Goal: Information Seeking & Learning: Learn about a topic

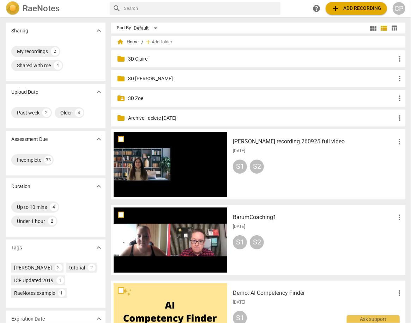
click at [139, 56] on p "3D Claire" at bounding box center [261, 58] width 267 height 7
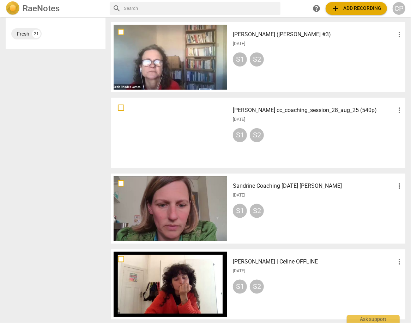
scroll to position [367, 0]
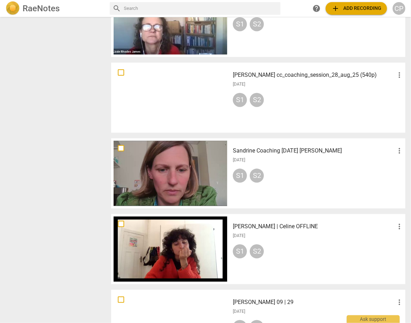
click at [261, 152] on h3 "Sandrine Coaching [DATE] [PERSON_NAME]" at bounding box center [314, 151] width 162 height 8
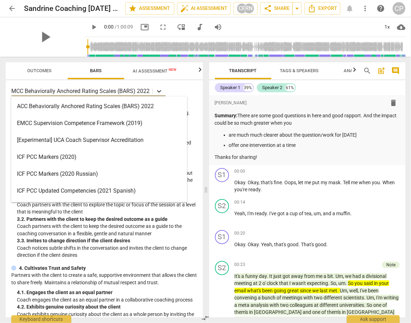
click at [160, 91] on icon at bounding box center [159, 91] width 7 height 7
click at [101, 108] on div "ACC Behaviorally Anchored Rating Scales (BARS) 2022" at bounding box center [99, 106] width 176 height 17
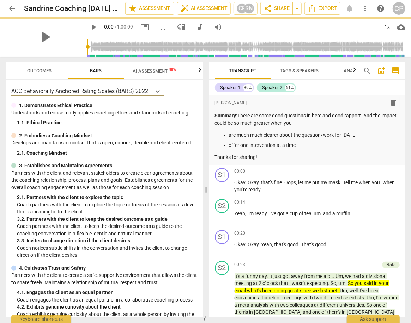
click at [44, 70] on span "Outcomes" at bounding box center [40, 70] width 24 height 5
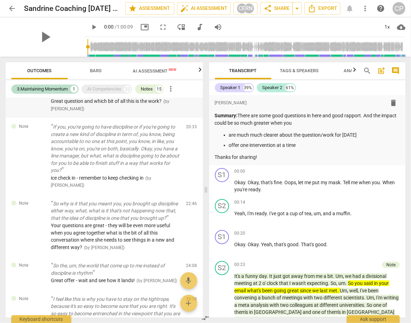
scroll to position [752, 0]
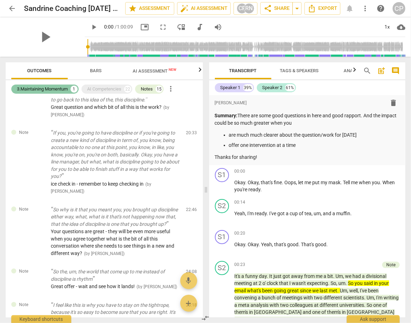
click at [52, 89] on div "3.Maintaining Momentum" at bounding box center [42, 89] width 51 height 7
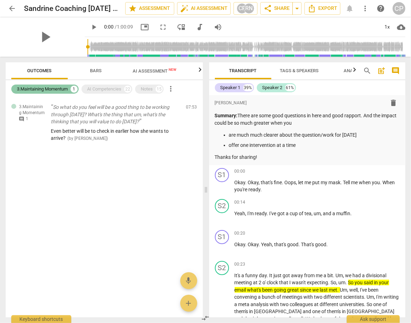
scroll to position [0, 0]
click at [94, 92] on div "AI Competencies" at bounding box center [104, 89] width 34 height 7
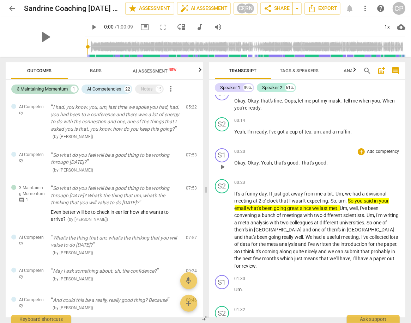
scroll to position [85, 0]
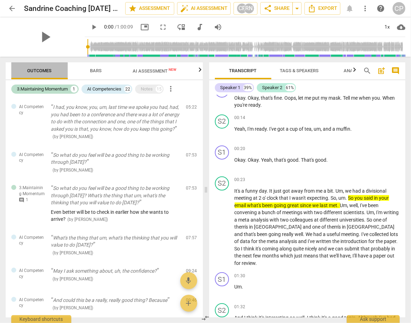
click at [41, 69] on span "Outcomes" at bounding box center [40, 70] width 24 height 5
click at [148, 90] on div "Notes" at bounding box center [147, 89] width 12 height 7
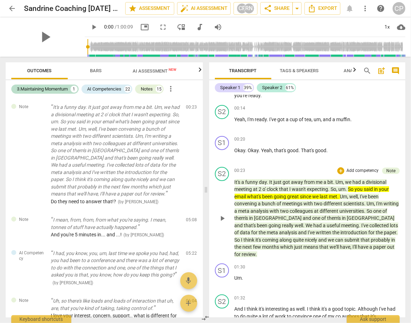
scroll to position [113, 0]
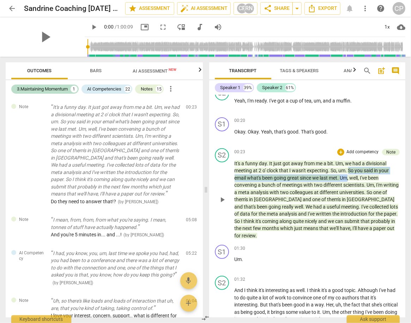
drag, startPoint x: 349, startPoint y: 170, endPoint x: 349, endPoint y: 175, distance: 4.9
click at [349, 175] on p "It's a funny day . It just got away from me a bit . Um , we had a divisional me…" at bounding box center [317, 200] width 165 height 80
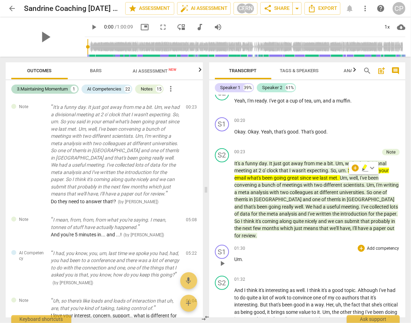
click at [310, 253] on div "01:30 + Add competency keyboard_arrow_right Um ." at bounding box center [317, 257] width 165 height 25
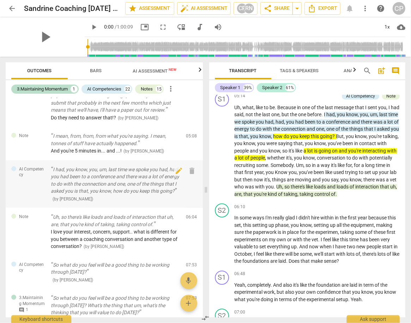
scroll to position [85, 0]
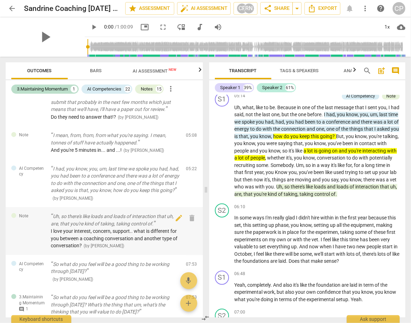
click at [108, 227] on p "Uh, so there's like loads and loads of interaction that uh, are, that you're ki…" at bounding box center [116, 220] width 130 height 14
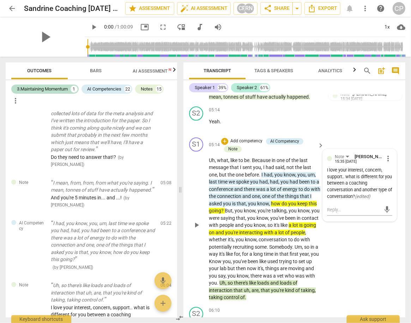
scroll to position [854, 0]
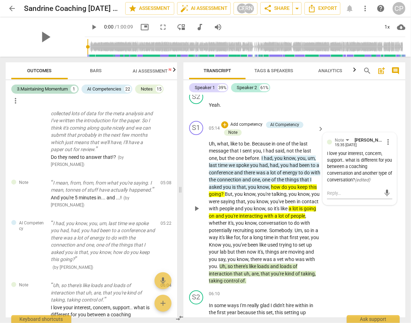
click at [209, 147] on span "Uh" at bounding box center [212, 144] width 6 height 6
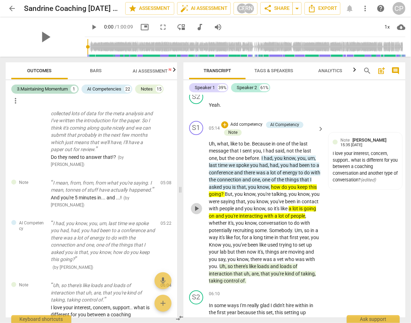
click at [198, 213] on span "play_arrow" at bounding box center [196, 209] width 8 height 8
click at [198, 213] on span "pause" at bounding box center [196, 209] width 8 height 8
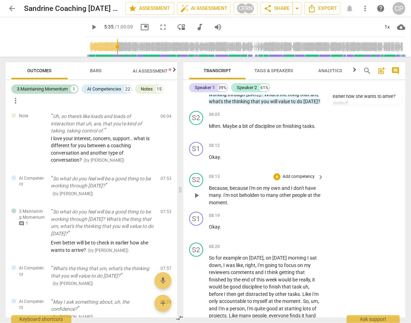
scroll to position [1361, 0]
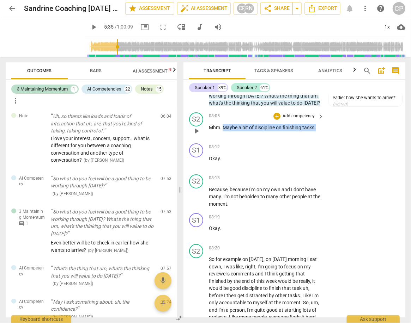
drag, startPoint x: 222, startPoint y: 139, endPoint x: 320, endPoint y: 135, distance: 98.1
click at [320, 135] on div "08:05 + Add competency keyboard_arrow_right Mhm . Maybe a bit of discipline on …" at bounding box center [267, 125] width 116 height 25
click at [331, 130] on icon "button" at bounding box center [332, 129] width 4 height 5
drag, startPoint x: 222, startPoint y: 139, endPoint x: 319, endPoint y: 141, distance: 96.7
click at [319, 132] on div "Mhm . Maybe a bit of discipline on finishing tasks ." at bounding box center [267, 127] width 116 height 7
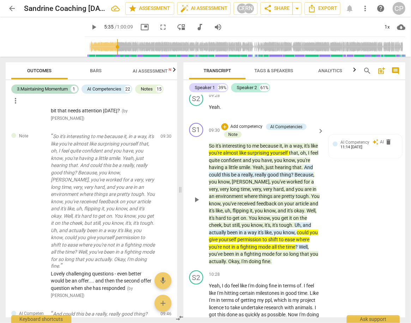
scroll to position [1672, 0]
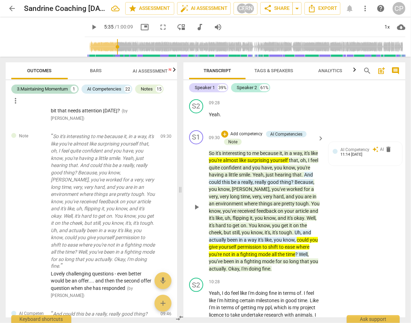
click at [209, 156] on span "So" at bounding box center [212, 154] width 7 height 6
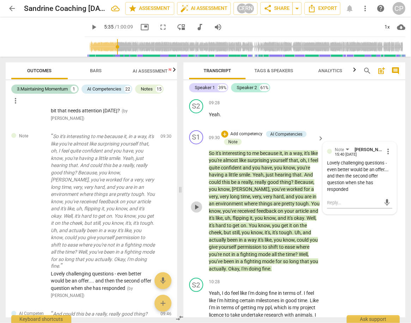
click at [199, 212] on span "play_arrow" at bounding box center [196, 207] width 8 height 8
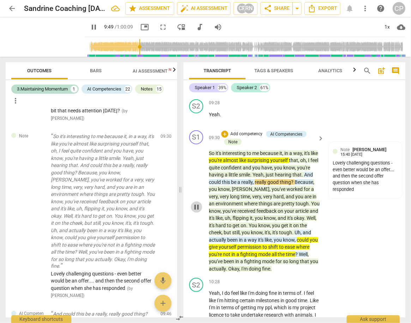
click at [198, 212] on span "pause" at bounding box center [196, 207] width 8 height 8
click at [198, 212] on span "play_arrow" at bounding box center [196, 207] width 8 height 8
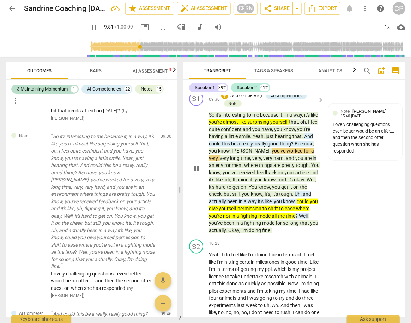
scroll to position [1728, 0]
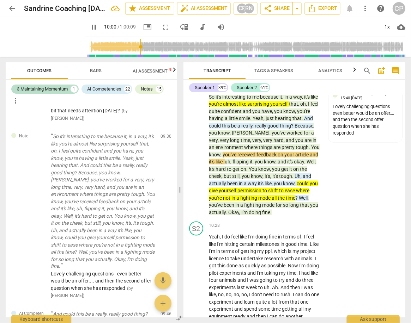
click at [144, 27] on span "picture_in_picture" at bounding box center [147, 27] width 8 height 8
drag, startPoint x: 198, startPoint y: 169, endPoint x: 193, endPoint y: 165, distance: 6.3
click at [198, 155] on span "pause" at bounding box center [196, 151] width 8 height 8
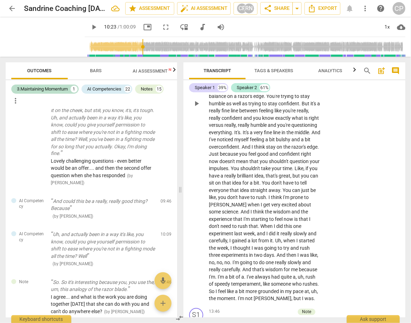
scroll to position [2039, 0]
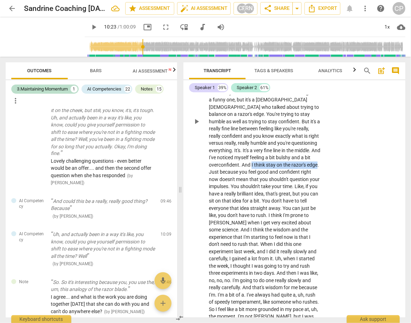
drag, startPoint x: 257, startPoint y: 183, endPoint x: 219, endPoint y: 189, distance: 38.6
click at [219, 189] on p "Yeah , I do feel like I'm doing fine in terms of . I feel like I'm hitting cert…" at bounding box center [264, 122] width 111 height 398
click at [233, 181] on icon "button" at bounding box center [235, 180] width 4 height 5
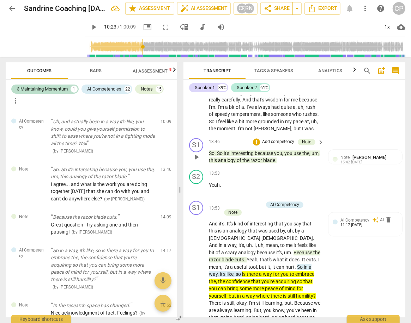
scroll to position [2236, 0]
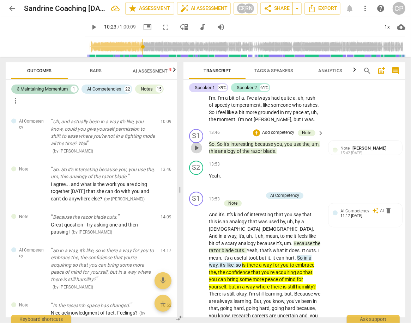
click at [196, 152] on span "play_arrow" at bounding box center [196, 148] width 8 height 8
click at [196, 152] on span "pause" at bounding box center [196, 148] width 8 height 8
click at [207, 153] on div "play_arrow pause" at bounding box center [200, 148] width 18 height 10
click at [210, 147] on span "So" at bounding box center [212, 144] width 6 height 6
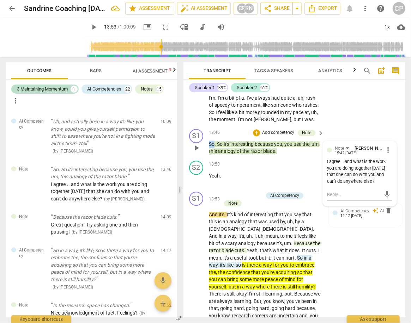
click at [210, 147] on span "So" at bounding box center [212, 144] width 6 height 6
click at [198, 152] on span "pause" at bounding box center [196, 148] width 8 height 8
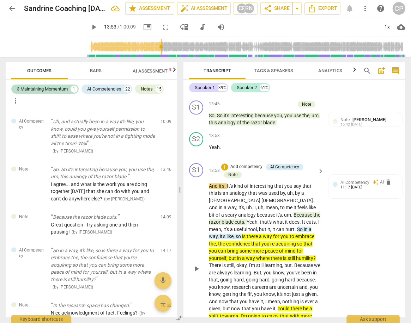
scroll to position [2264, 0]
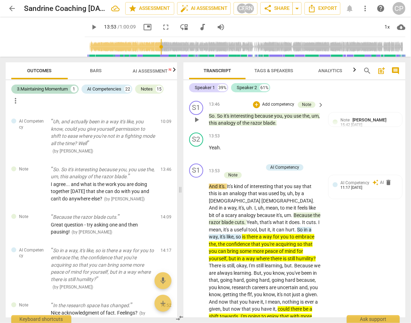
click at [286, 127] on p "So . So it's interesting because you , you use the , um , this analogy of the r…" at bounding box center [264, 120] width 111 height 14
drag, startPoint x: 286, startPoint y: 149, endPoint x: 207, endPoint y: 141, distance: 79.1
click at [207, 130] on div "S1 play_arrow pause 13:46 + Add competency Note keyboard_arrow_right So . So it…" at bounding box center [294, 114] width 222 height 32
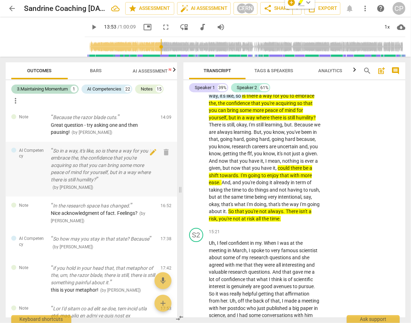
scroll to position [846, 0]
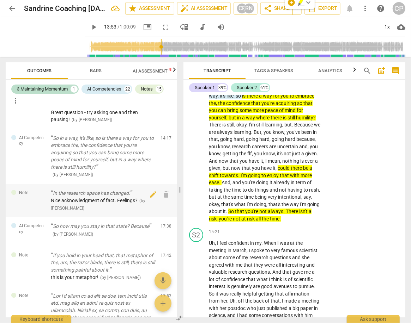
click at [108, 210] on div "Nice acknowledgment of fact. Feelings? ( by [PERSON_NAME] )" at bounding box center [103, 204] width 104 height 14
click at [126, 202] on span "Nice acknowledgment of fact. Feelings?" at bounding box center [94, 201] width 87 height 6
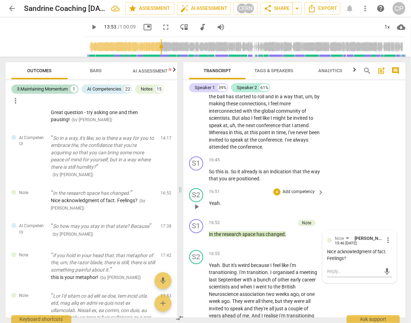
scroll to position [2668, 0]
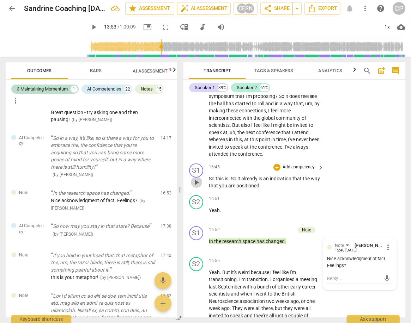
click at [195, 187] on span "play_arrow" at bounding box center [196, 182] width 8 height 8
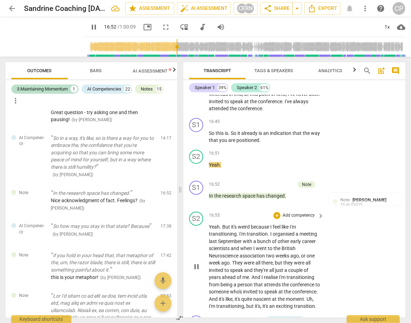
scroll to position [2725, 0]
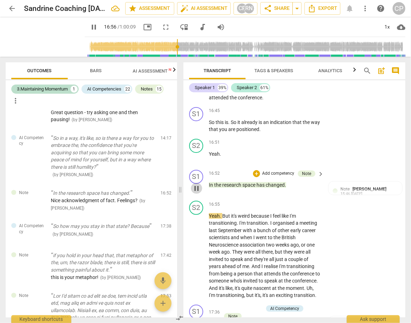
click at [199, 193] on span "pause" at bounding box center [196, 188] width 8 height 8
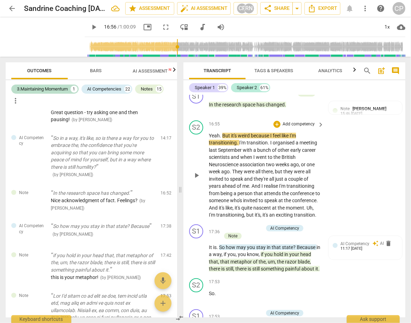
scroll to position [2781, 0]
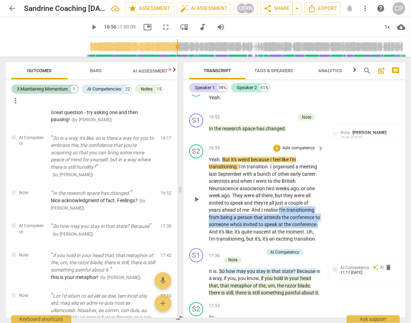
drag, startPoint x: 279, startPoint y: 233, endPoint x: 233, endPoint y: 254, distance: 50.5
click at [233, 243] on p "Yeah . But it's weird because I feel like I'm transitioning . I'm transition . …" at bounding box center [264, 199] width 111 height 87
click at [248, 248] on icon "button" at bounding box center [251, 246] width 7 height 8
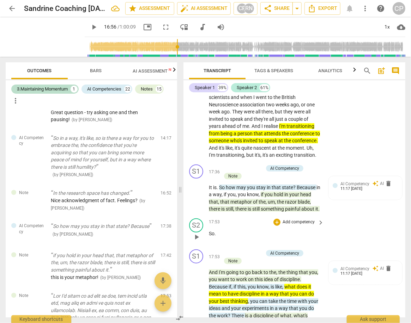
scroll to position [2866, 0]
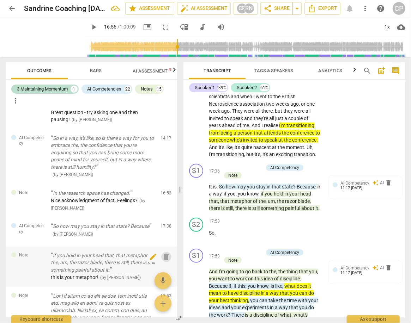
click at [162, 256] on span "delete" at bounding box center [166, 257] width 8 height 8
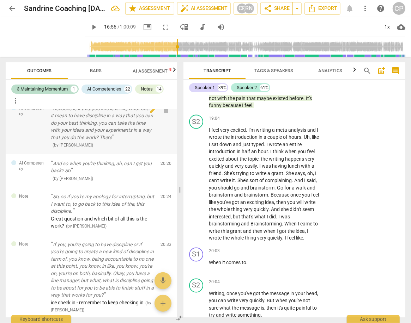
scroll to position [1213, 0]
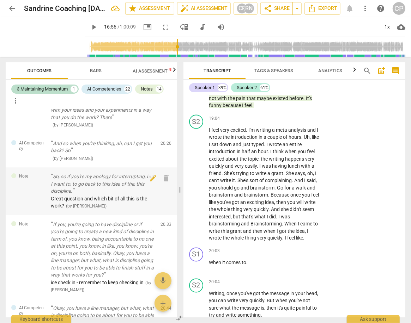
click at [120, 206] on span "Great question and which bit of all this is the work?" at bounding box center [99, 202] width 96 height 13
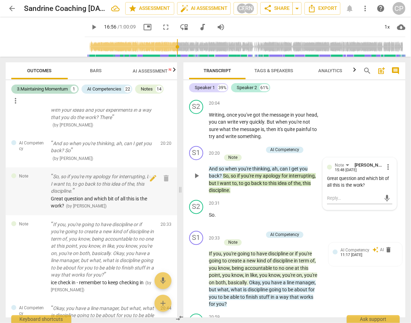
scroll to position [3356, 0]
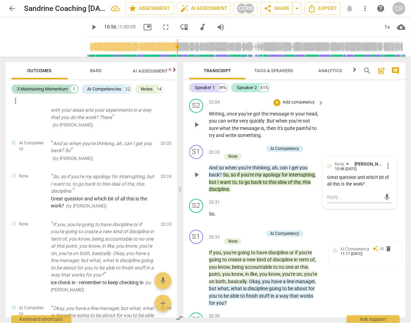
click at [361, 142] on div "S2 play_arrow pause 20:04 + Add competency keyboard_arrow_right Writing , once …" at bounding box center [294, 119] width 222 height 46
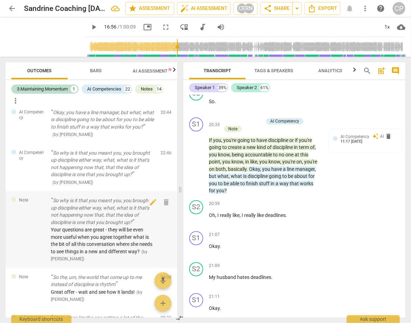
scroll to position [1411, 0]
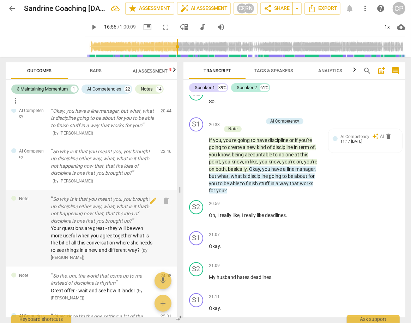
click at [120, 247] on span "Your questions are great - they will be even more useful when you agree togethe…" at bounding box center [102, 240] width 102 height 28
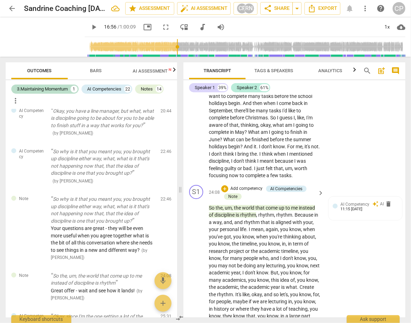
scroll to position [3992, 0]
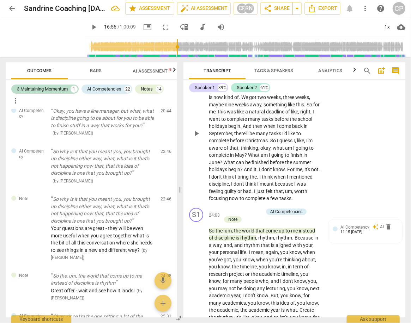
click at [233, 187] on span "I" at bounding box center [232, 184] width 2 height 6
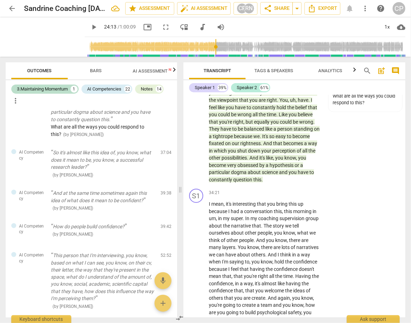
scroll to position [5628, 0]
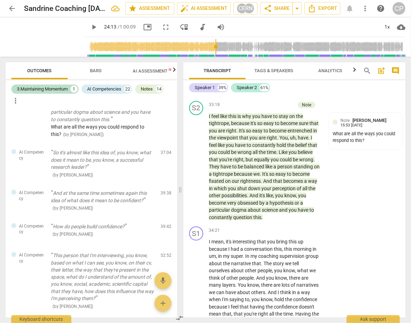
type input "1454"
click at [14, 7] on span "arrow_back" at bounding box center [12, 8] width 8 height 8
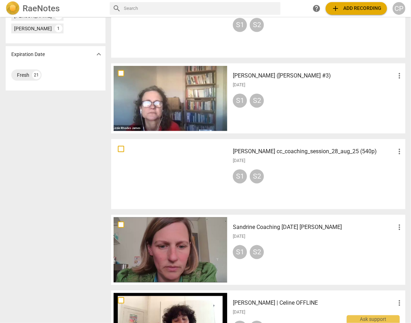
scroll to position [282, 0]
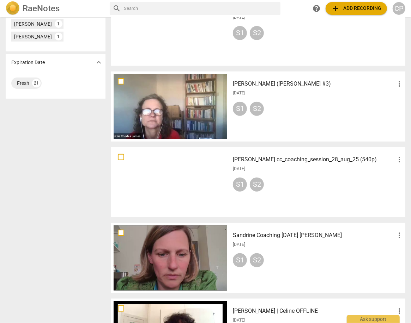
click at [272, 161] on h3 "[PERSON_NAME] cc_coaching_session_28_aug_25 (540p)" at bounding box center [314, 160] width 162 height 8
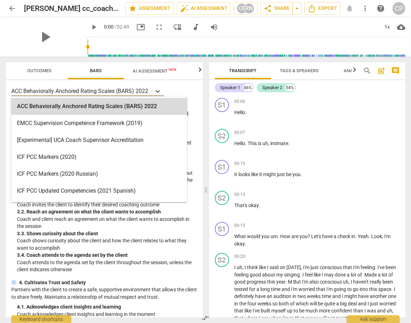
click at [154, 92] on icon at bounding box center [157, 91] width 7 height 7
click at [159, 92] on icon at bounding box center [157, 91] width 7 height 7
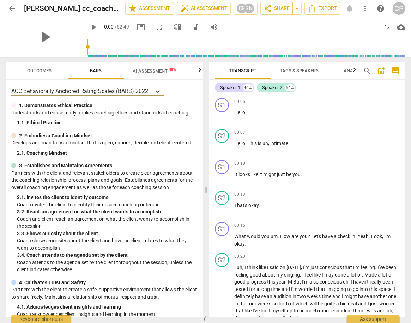
click at [152, 91] on div at bounding box center [157, 91] width 13 height 10
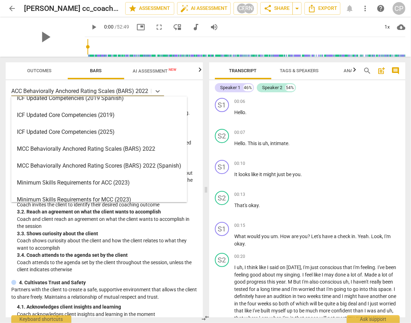
scroll to position [169, 0]
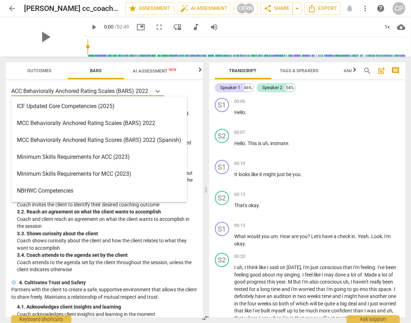
click at [67, 127] on div "MCC Behaviorally Anchored Rating Scales (BARS) 2022" at bounding box center [99, 123] width 176 height 17
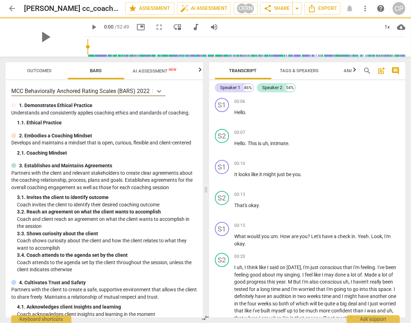
click at [90, 25] on span "play_arrow" at bounding box center [94, 27] width 8 height 8
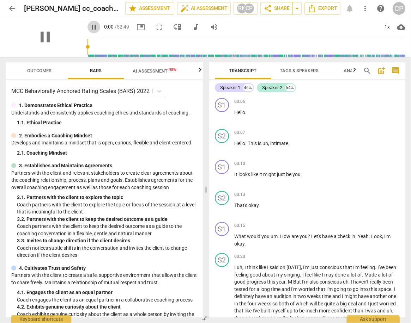
click at [90, 27] on span "pause" at bounding box center [94, 27] width 8 height 8
click at [90, 26] on span "play_arrow" at bounding box center [94, 27] width 8 height 8
click at [90, 27] on span "pause" at bounding box center [94, 27] width 8 height 8
type input "6"
click at [43, 72] on span "Outcomes" at bounding box center [40, 70] width 24 height 5
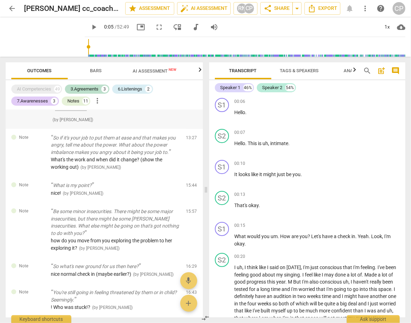
scroll to position [649, 0]
